Goal: Information Seeking & Learning: Check status

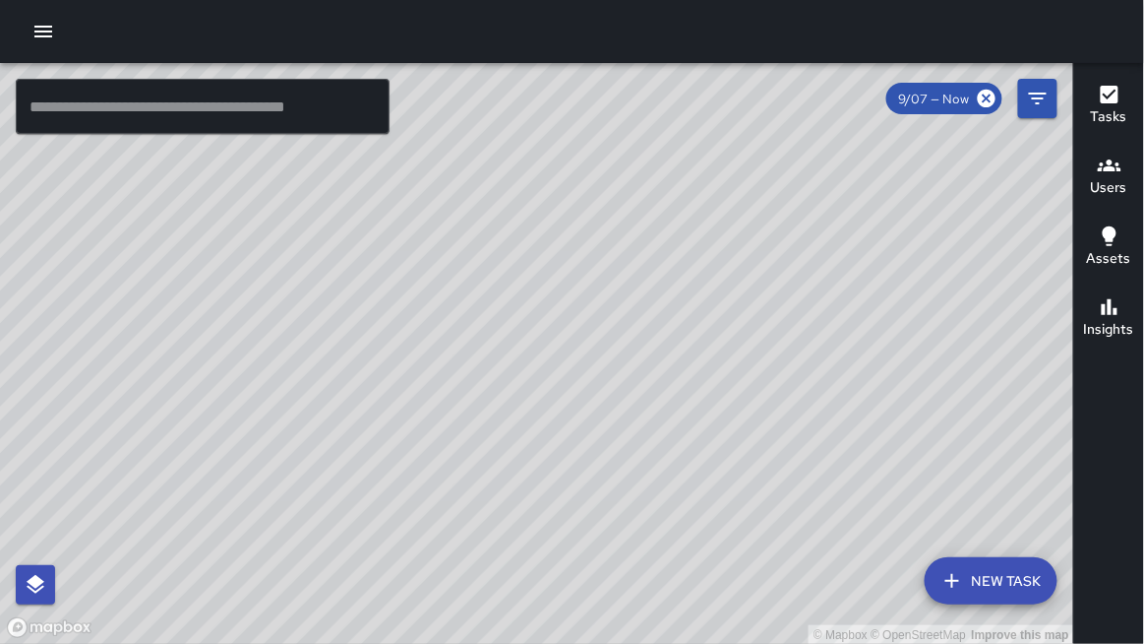
drag, startPoint x: 629, startPoint y: 245, endPoint x: 597, endPoint y: 155, distance: 94.9
click at [597, 155] on div "© Mapbox © OpenStreetMap Improve this map" at bounding box center [537, 354] width 1075 height 582
drag, startPoint x: 534, startPoint y: 287, endPoint x: 504, endPoint y: 342, distance: 63.0
click at [510, 356] on div "© Mapbox © OpenStreetMap Improve this map" at bounding box center [537, 354] width 1075 height 582
click at [46, 27] on icon "button" at bounding box center [43, 32] width 18 height 12
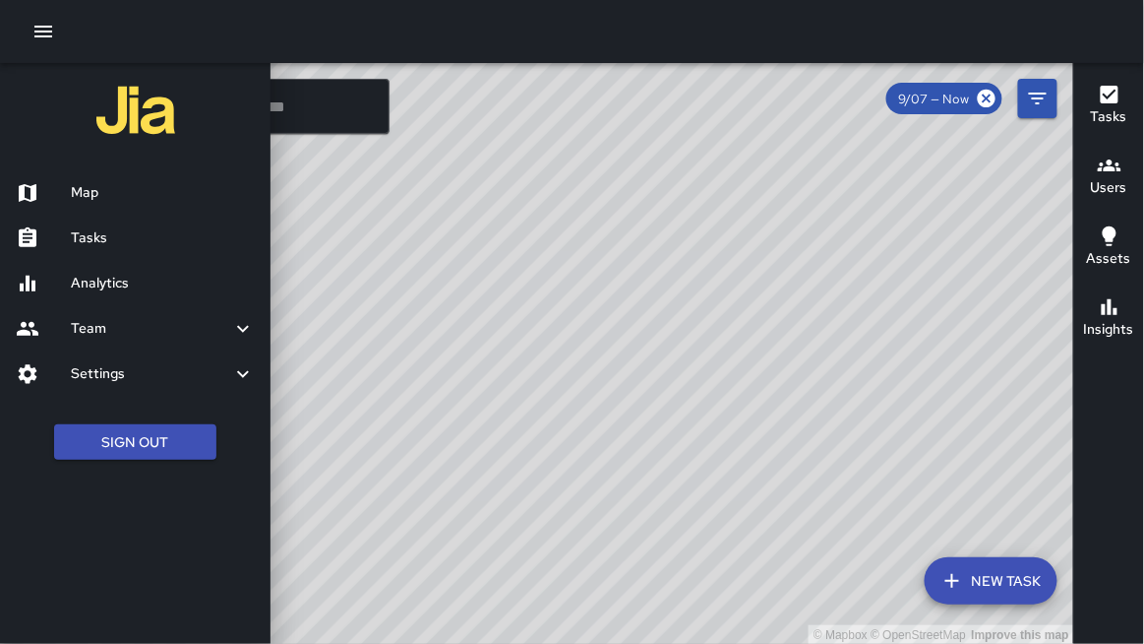
click at [124, 331] on h6 "Team" at bounding box center [151, 329] width 160 height 22
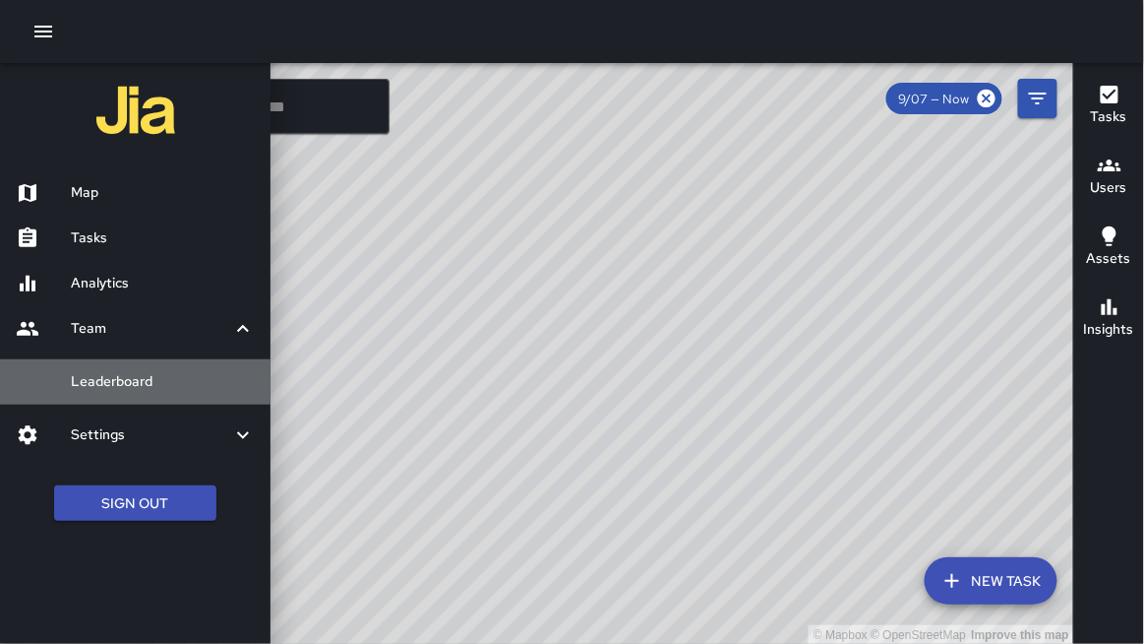
click at [151, 376] on h6 "Leaderboard" at bounding box center [163, 382] width 184 height 22
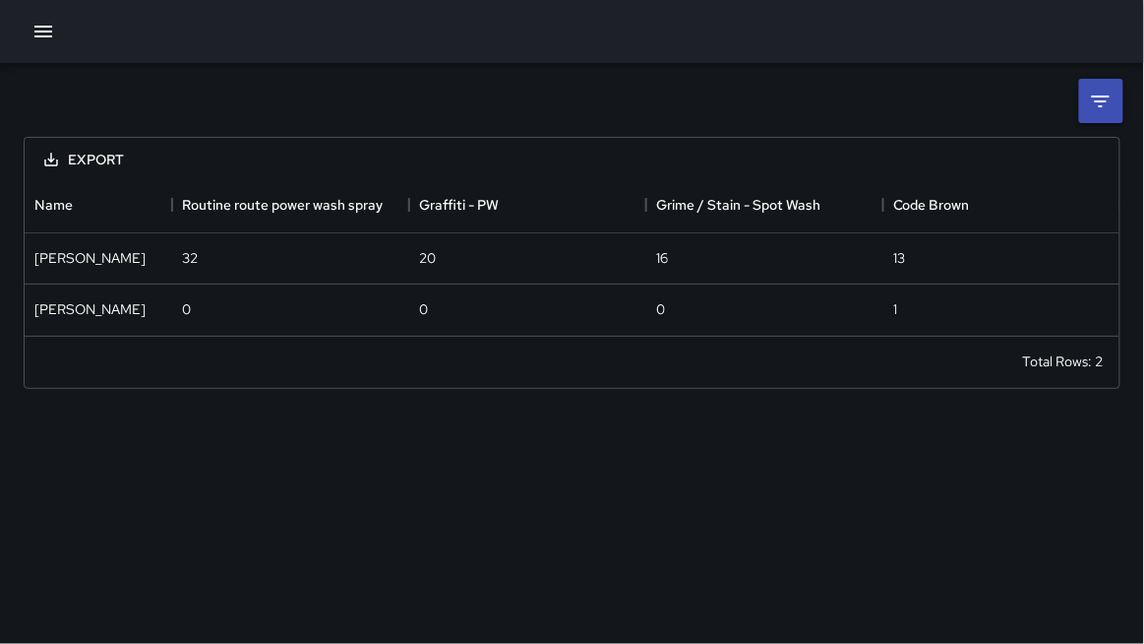
scroll to position [157, 1096]
click at [1096, 115] on li at bounding box center [1101, 101] width 44 height 44
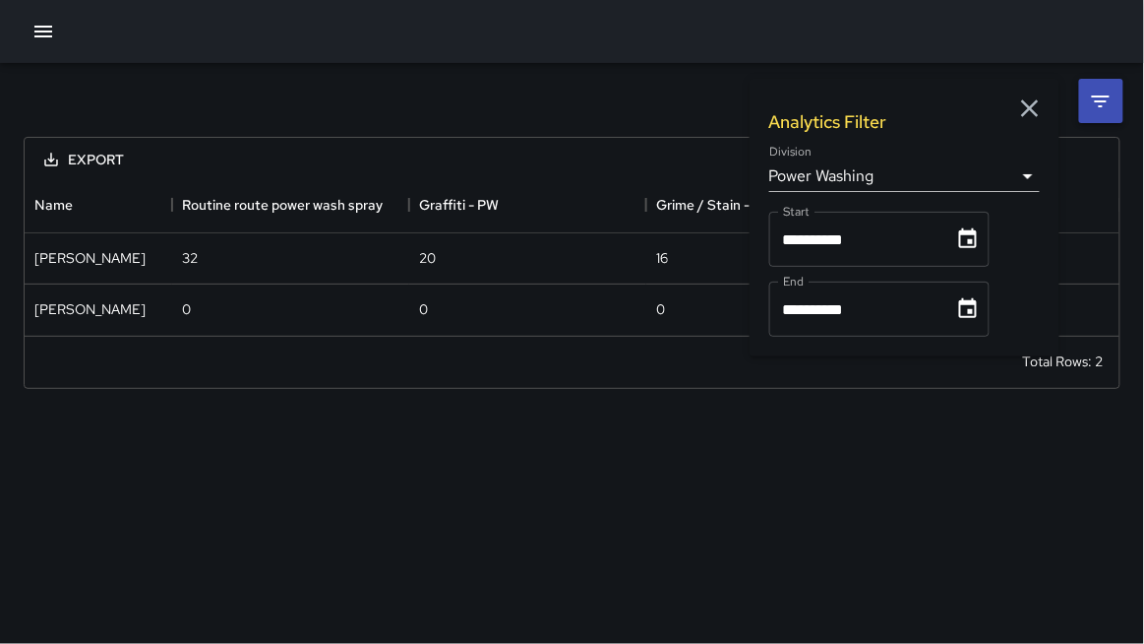
click at [827, 175] on body "**********" at bounding box center [572, 322] width 1144 height 644
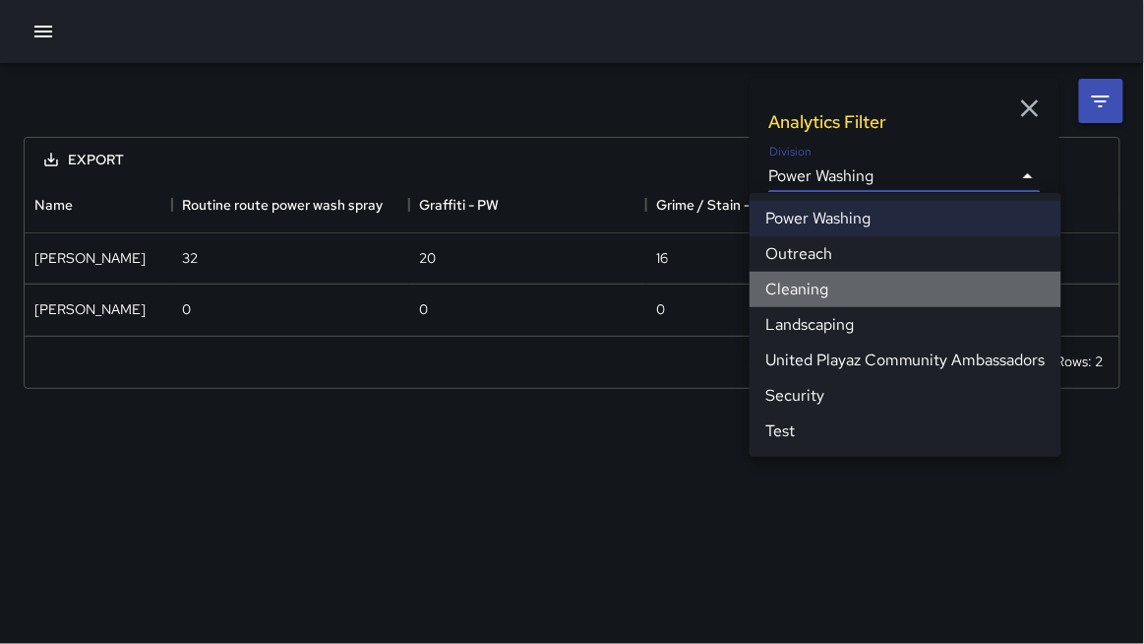
click at [801, 290] on li "Cleaning" at bounding box center [906, 289] width 312 height 35
type input "**********"
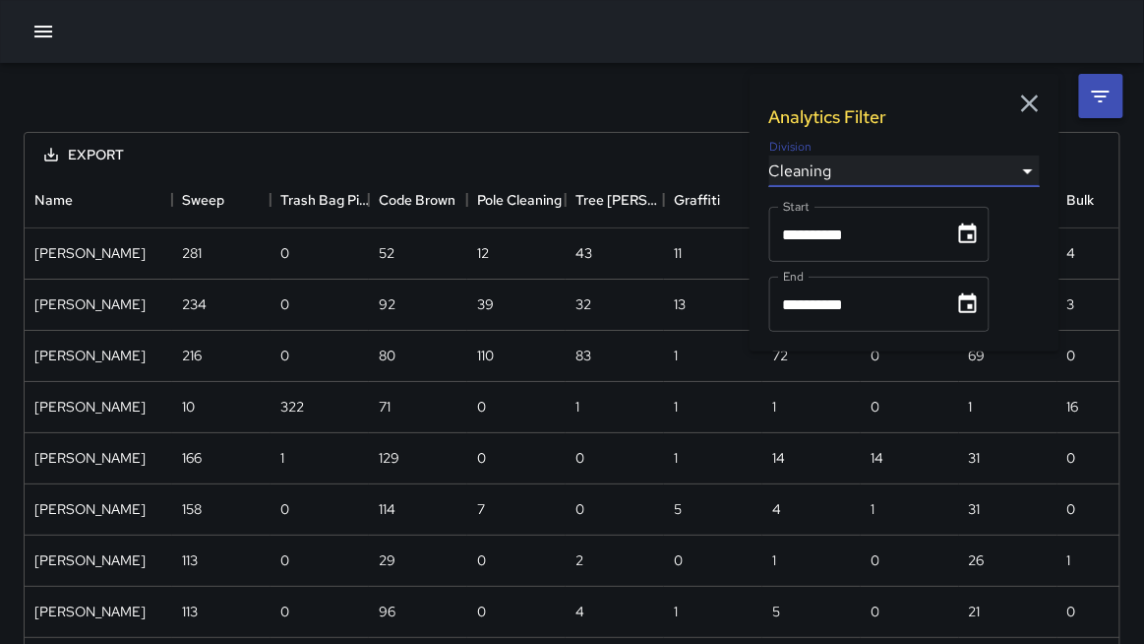
scroll to position [0, 0]
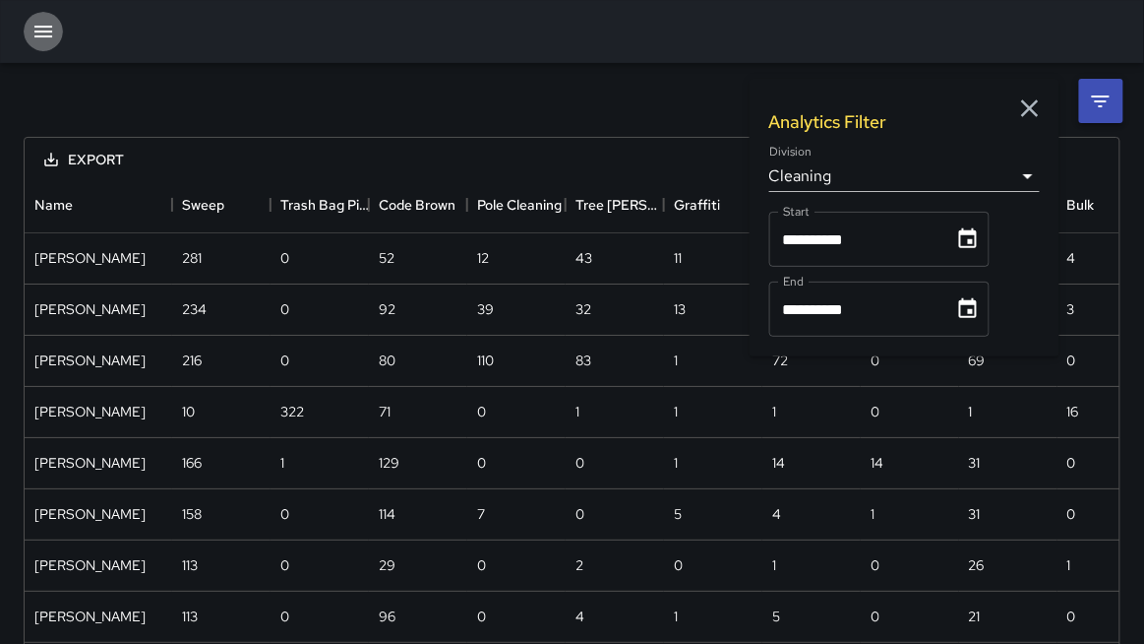
drag, startPoint x: 44, startPoint y: 35, endPoint x: 49, endPoint y: 45, distance: 11.0
click at [46, 36] on icon "button" at bounding box center [43, 32] width 18 height 12
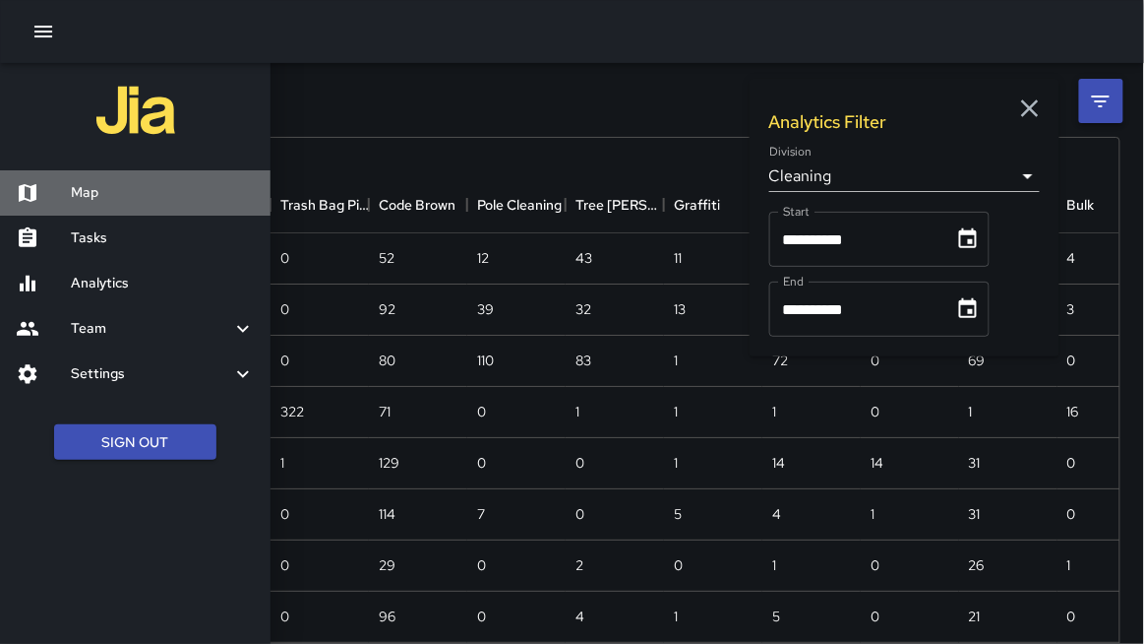
drag, startPoint x: 75, startPoint y: 196, endPoint x: 116, endPoint y: 214, distance: 45.0
click at [80, 195] on h6 "Map" at bounding box center [163, 193] width 184 height 22
